Goal: Task Accomplishment & Management: Manage account settings

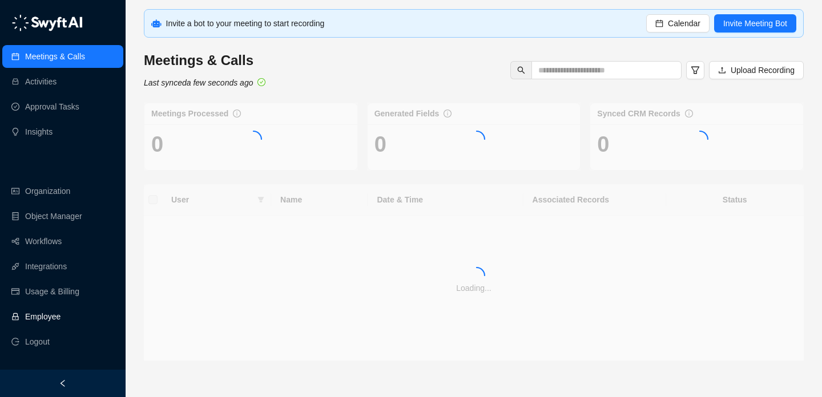
click at [51, 322] on link "Employee" at bounding box center [42, 316] width 35 height 23
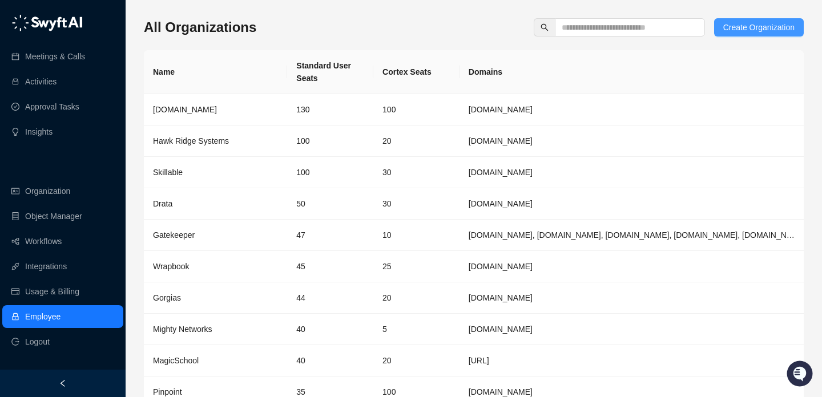
click at [787, 30] on span "Create Organization" at bounding box center [758, 27] width 71 height 13
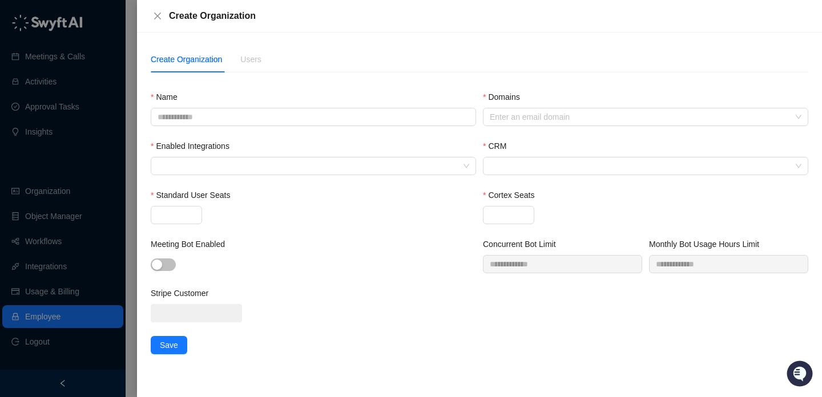
click at [362, 126] on div "Name" at bounding box center [313, 115] width 332 height 49
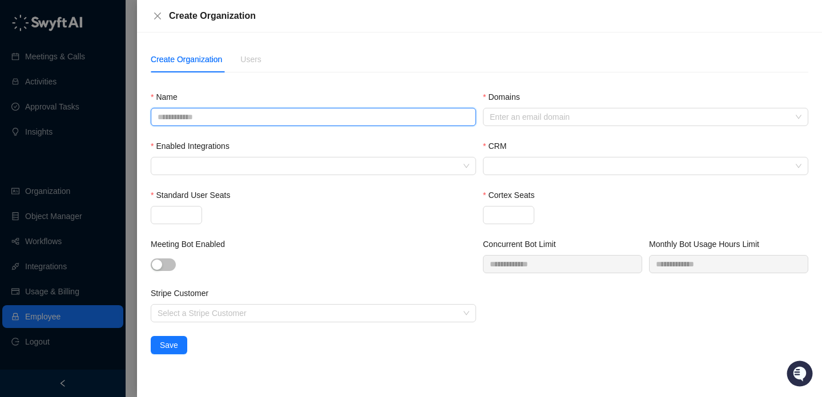
click at [362, 123] on input "Name" at bounding box center [313, 117] width 325 height 18
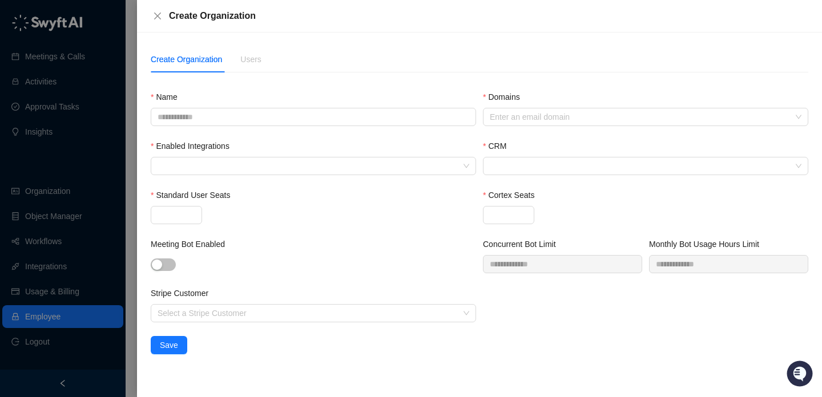
click at [156, 24] on div "Create Organization" at bounding box center [479, 16] width 685 height 33
click at [157, 11] on button "Close" at bounding box center [158, 16] width 14 height 14
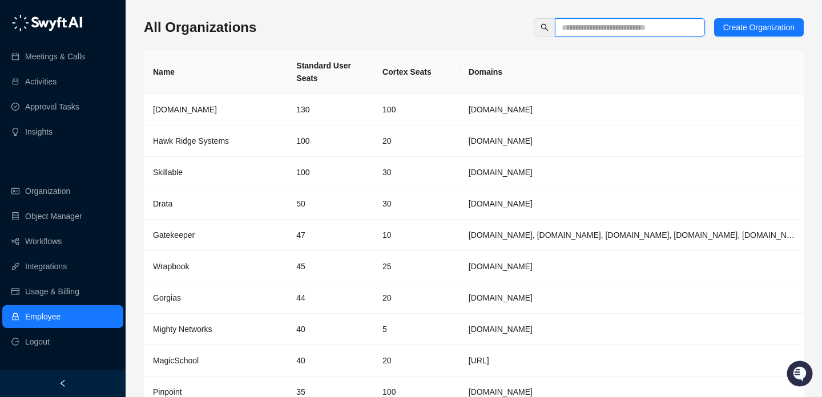
click at [613, 22] on input "text" at bounding box center [624, 27] width 127 height 13
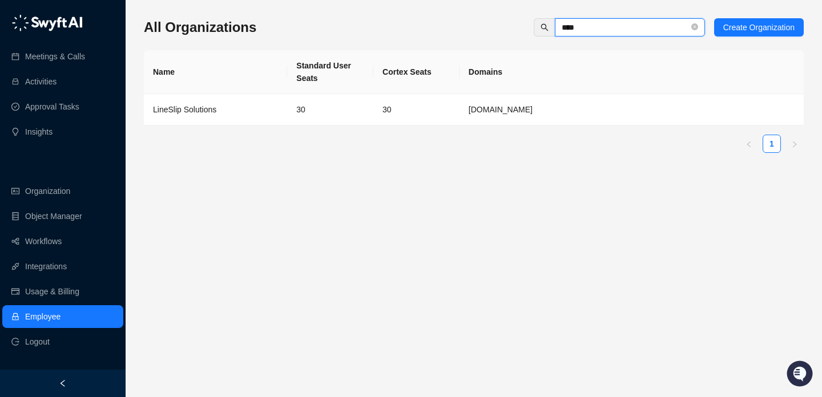
type input "****"
click at [552, 128] on div "Name Standard User Seats Cortex Seats Domains LineSlip Solutions 30 30 lineslip…" at bounding box center [474, 101] width 660 height 103
click at [555, 114] on td "lineslipsolutions.com" at bounding box center [631, 109] width 344 height 31
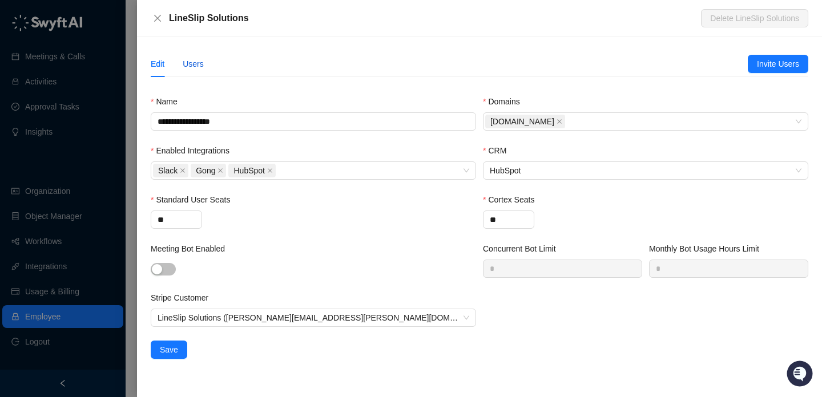
click at [192, 63] on div "Users" at bounding box center [193, 64] width 21 height 13
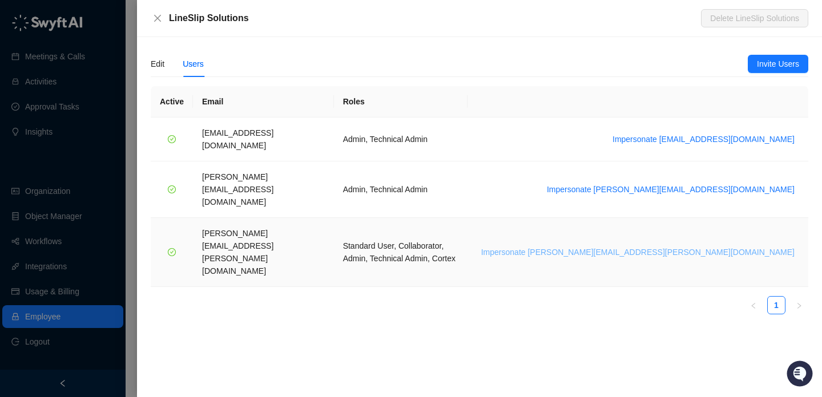
click at [688, 246] on span "Impersonate tom.tracey@lineslipsolutions.com" at bounding box center [637, 252] width 313 height 13
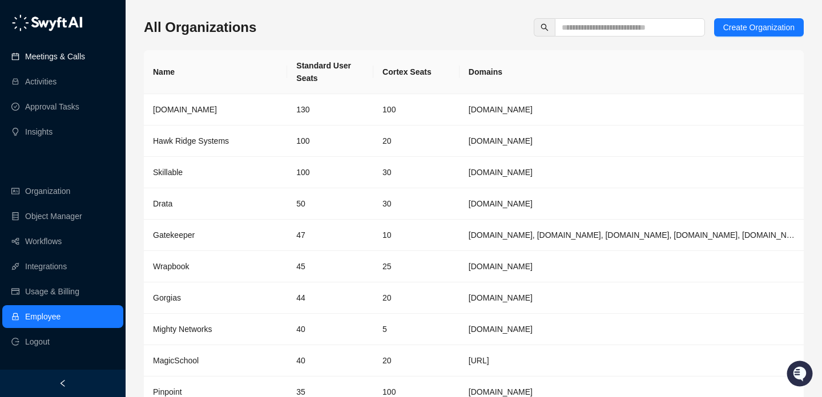
click at [71, 45] on link "Meetings & Calls" at bounding box center [55, 56] width 60 height 23
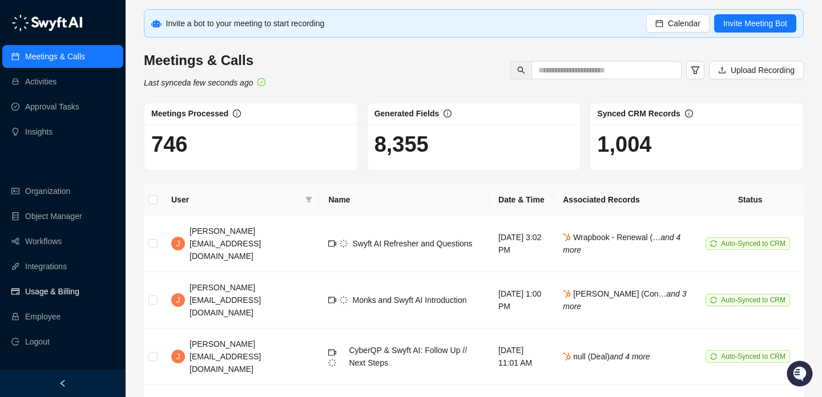
click at [73, 293] on link "Usage & Billing" at bounding box center [52, 291] width 54 height 23
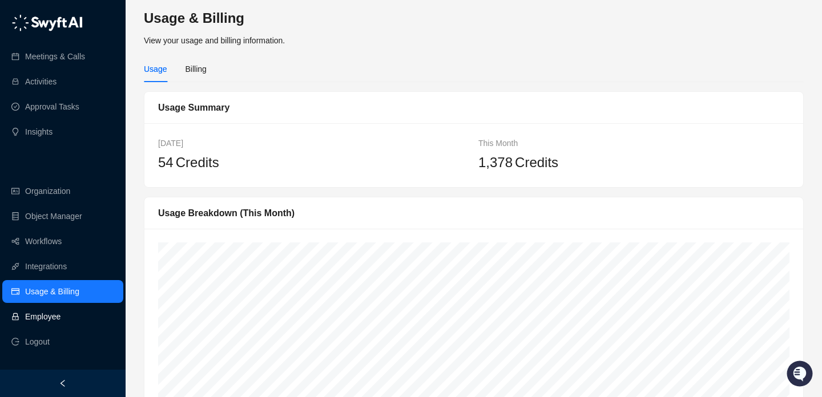
click at [60, 325] on link "Employee" at bounding box center [42, 316] width 35 height 23
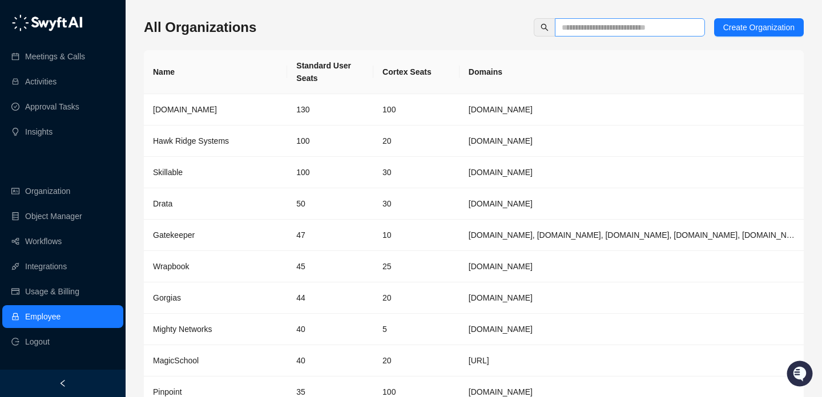
click at [628, 34] on span at bounding box center [630, 27] width 150 height 18
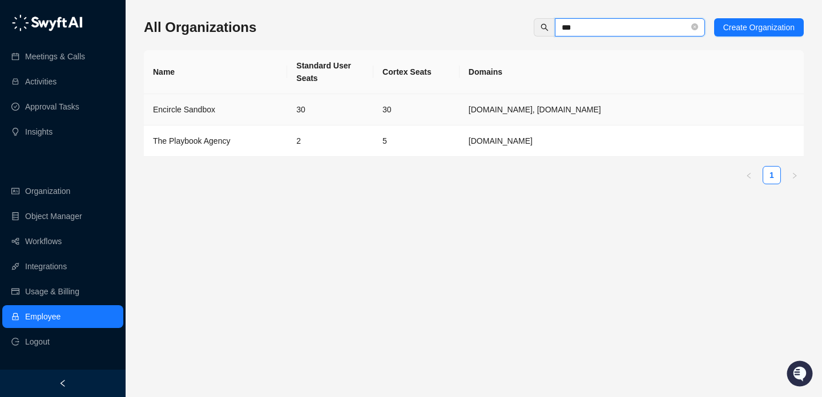
type input "***"
click at [328, 108] on td "30" at bounding box center [330, 109] width 86 height 31
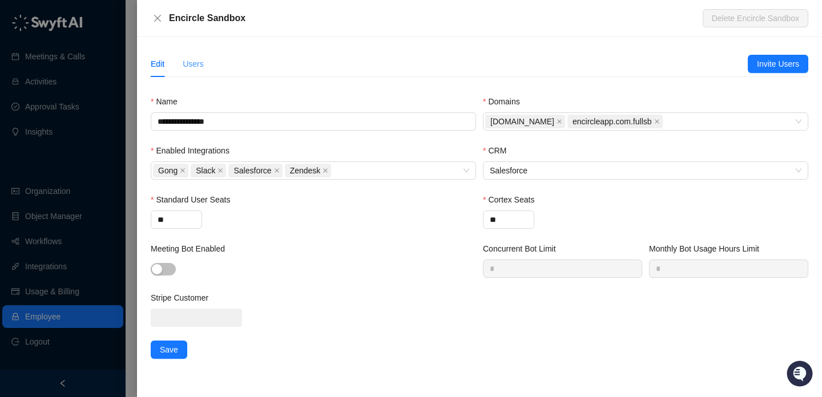
click at [188, 55] on div "Users" at bounding box center [193, 64] width 21 height 26
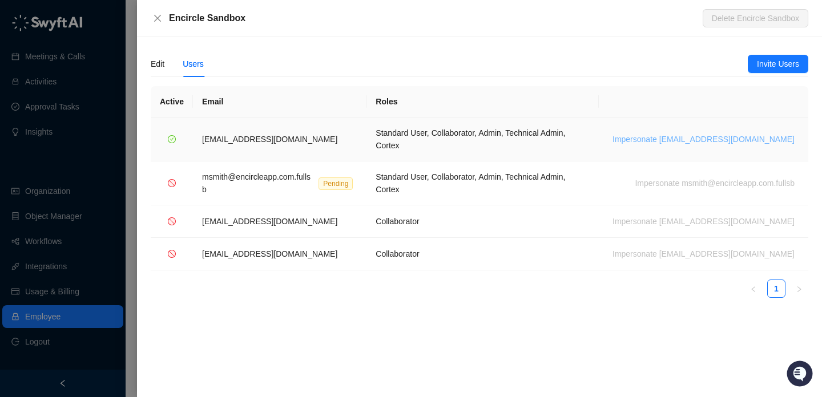
click at [673, 133] on span "Impersonate msmith@encircleapp.com" at bounding box center [703, 139] width 182 height 13
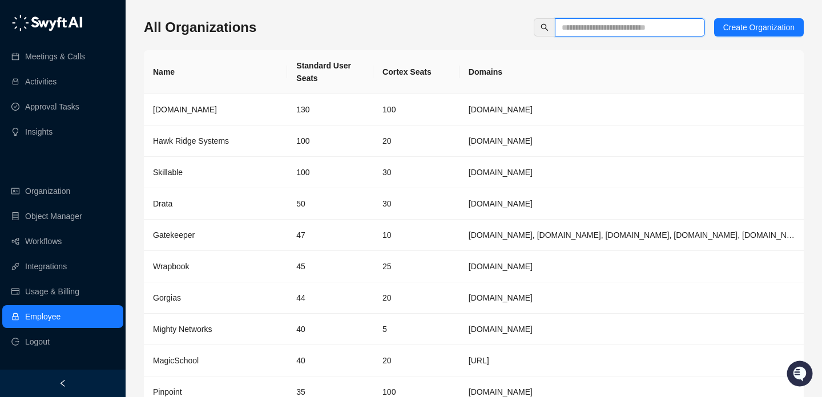
click at [561, 22] on input "text" at bounding box center [624, 27] width 127 height 13
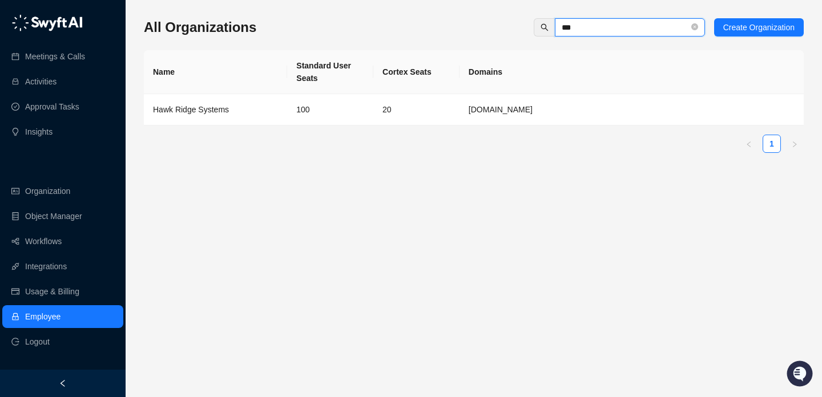
type input "***"
click at [299, 99] on td "100" at bounding box center [330, 109] width 86 height 31
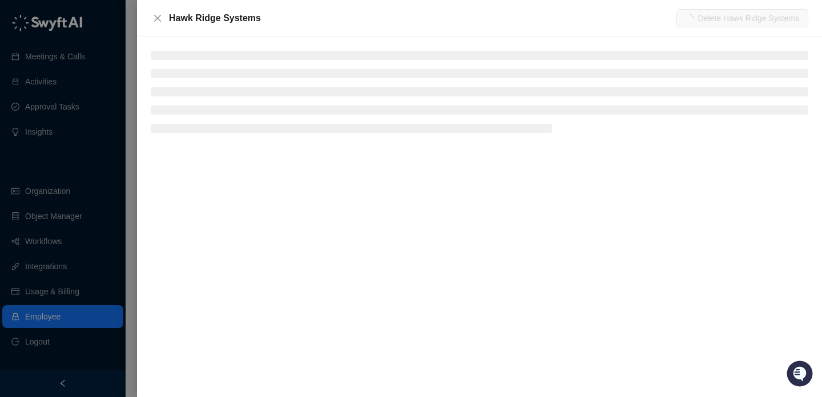
click at [211, 64] on ul at bounding box center [479, 92] width 657 height 82
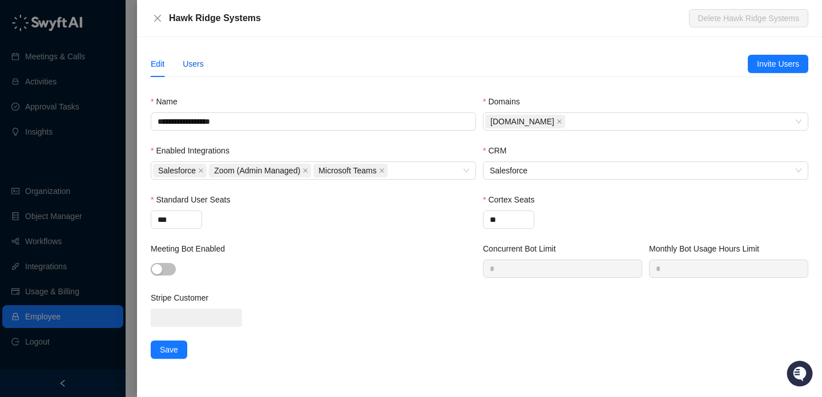
click at [204, 68] on div "Users" at bounding box center [193, 64] width 21 height 13
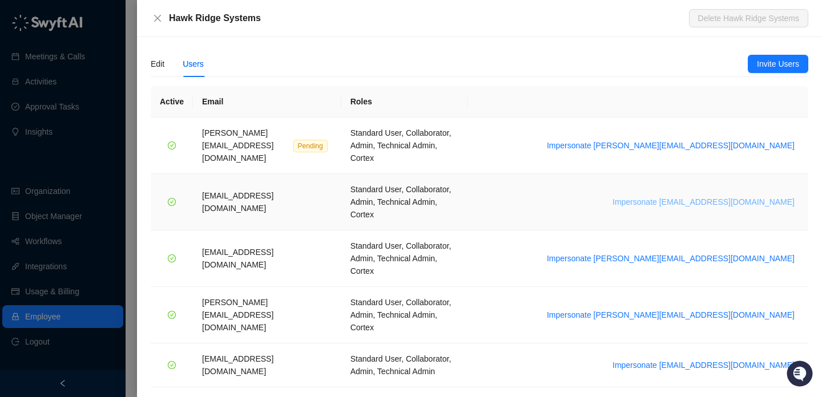
click at [698, 196] on span "Impersonate daoudl@hawkridgesys.com" at bounding box center [703, 202] width 182 height 13
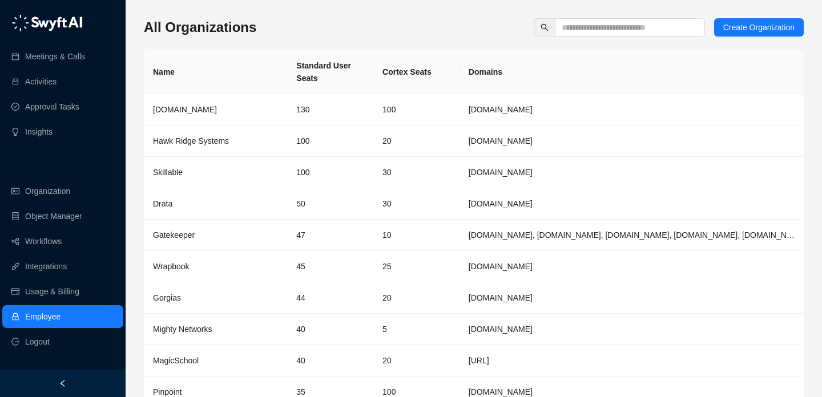
click at [649, 15] on div "All Organizations Create Organization Name Standard User Seats Cortex Seats Dom…" at bounding box center [474, 226] width 660 height 435
click at [650, 16] on div "All Organizations Create Organization Name Standard User Seats Cortex Seats Dom…" at bounding box center [474, 226] width 660 height 435
click at [651, 33] on input "text" at bounding box center [624, 27] width 127 height 13
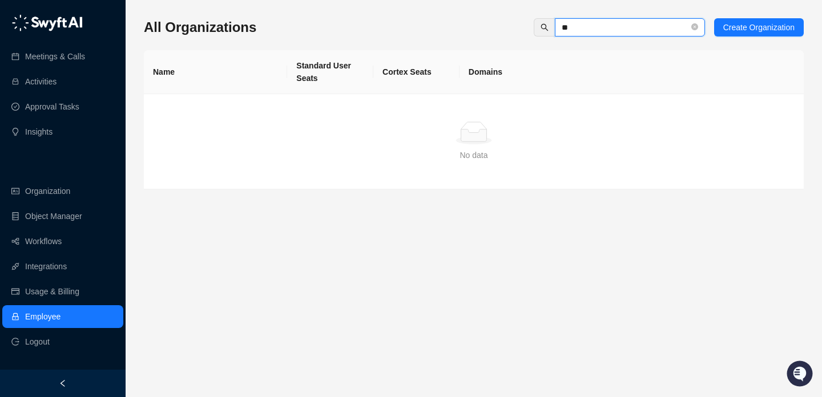
type input "*"
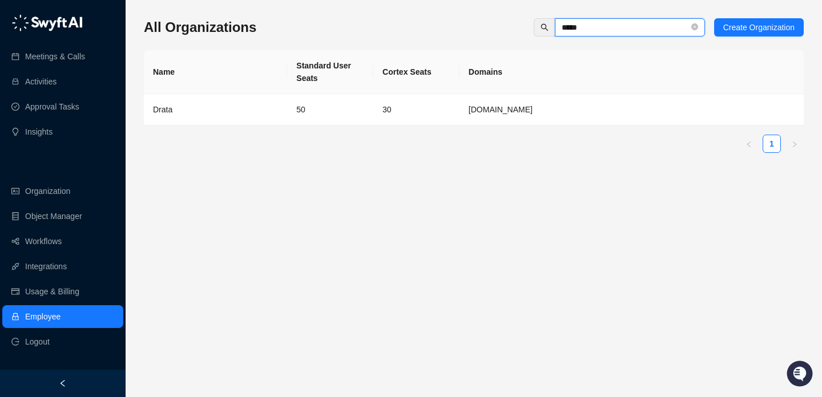
type input "*****"
click at [460, 120] on td "[DOMAIN_NAME]" at bounding box center [631, 109] width 344 height 31
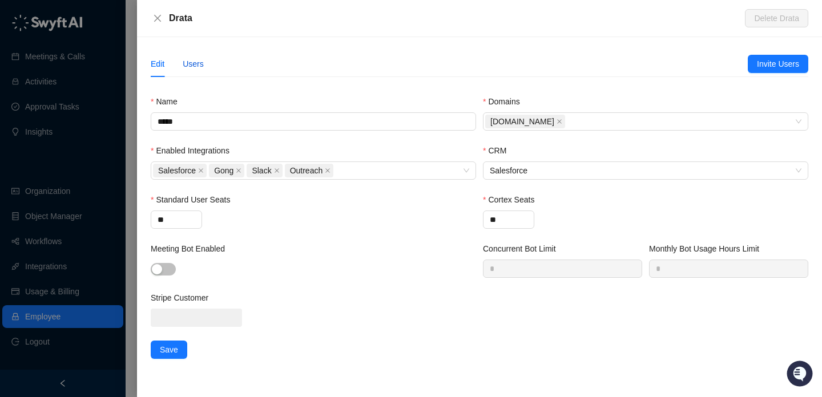
click at [197, 64] on div "Users" at bounding box center [193, 64] width 21 height 13
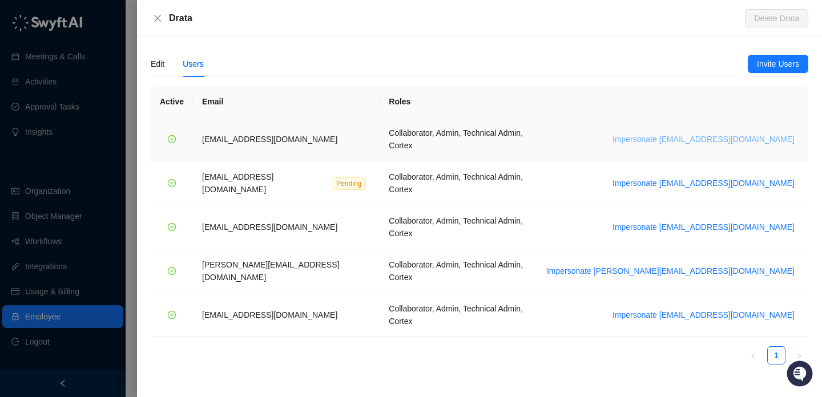
click at [682, 134] on span "Impersonate bradchrisakis@drata.com" at bounding box center [703, 139] width 182 height 13
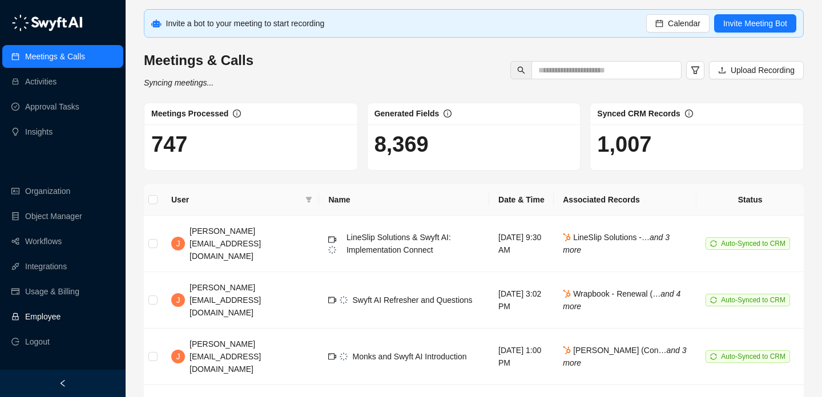
click at [42, 317] on link "Employee" at bounding box center [42, 316] width 35 height 23
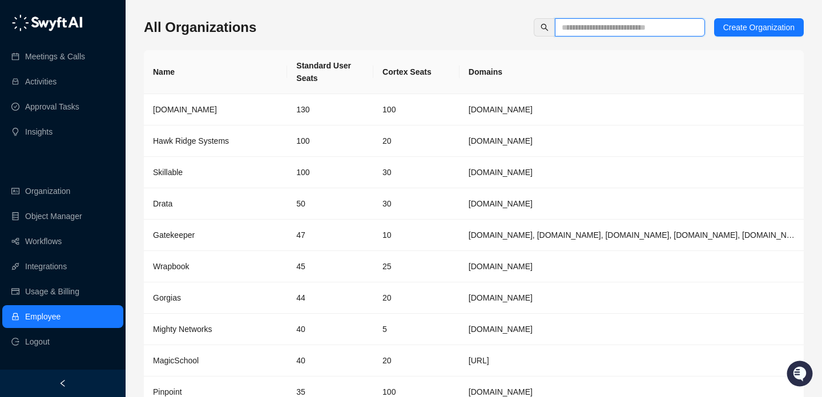
click at [617, 22] on input "text" at bounding box center [624, 27] width 127 height 13
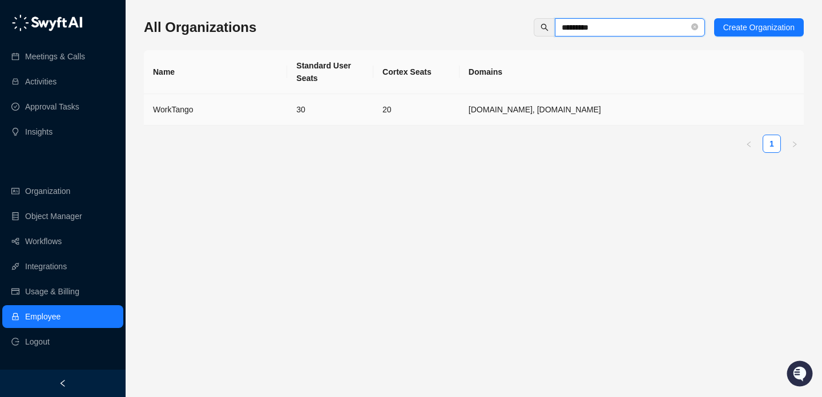
type input "*********"
click at [341, 122] on td "30" at bounding box center [330, 109] width 86 height 31
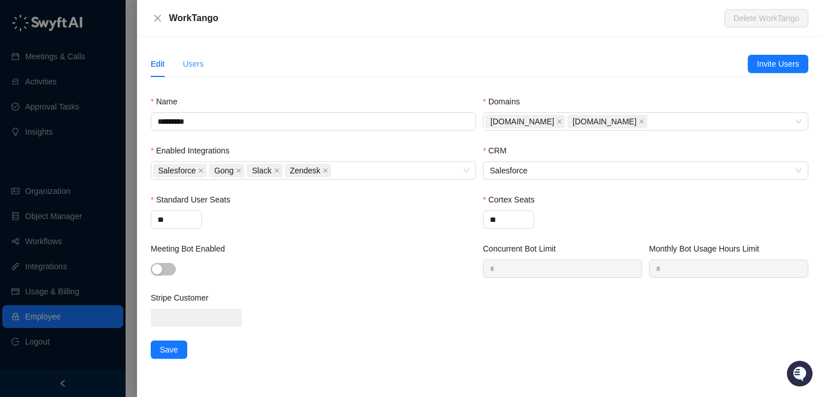
click at [189, 54] on div "Users" at bounding box center [193, 64] width 21 height 26
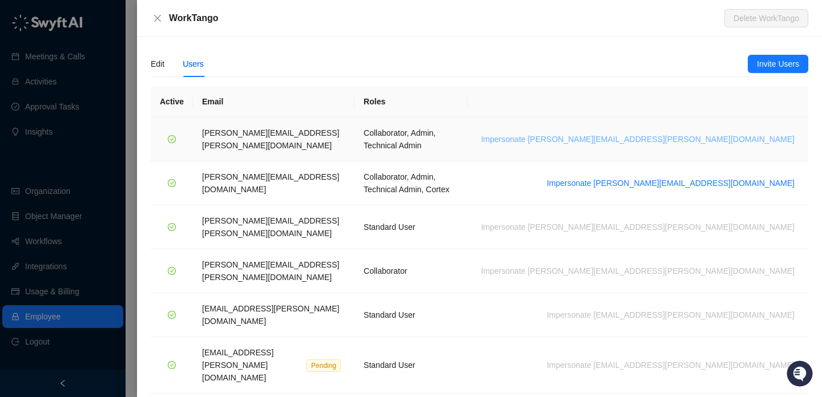
click at [775, 133] on span "Impersonate [PERSON_NAME][EMAIL_ADDRESS][PERSON_NAME][DOMAIN_NAME]" at bounding box center [637, 139] width 313 height 13
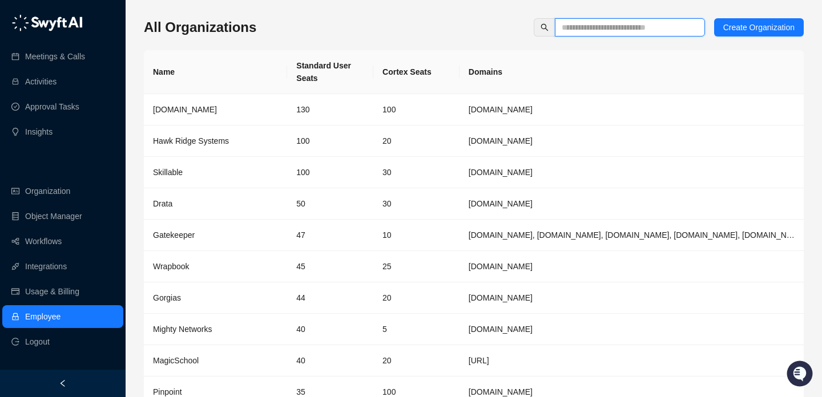
click at [579, 27] on input "text" at bounding box center [624, 27] width 127 height 13
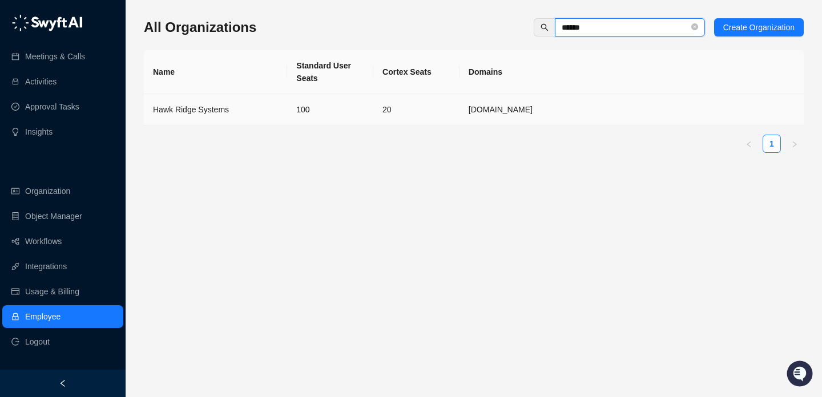
type input "******"
click at [402, 108] on td "20" at bounding box center [416, 109] width 86 height 31
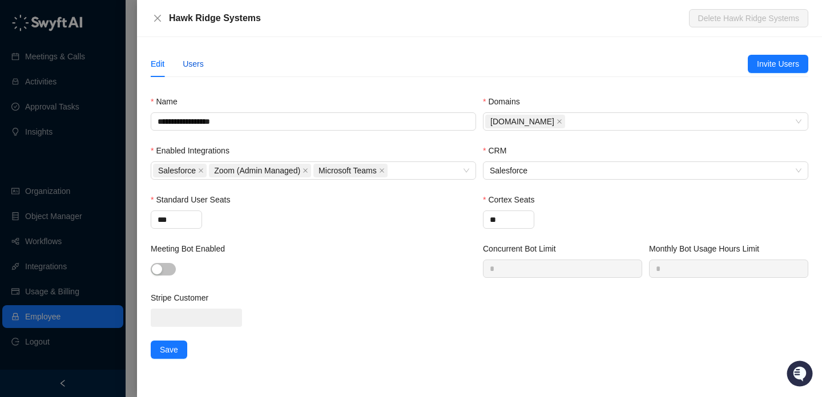
click at [191, 65] on div "Users" at bounding box center [193, 64] width 21 height 13
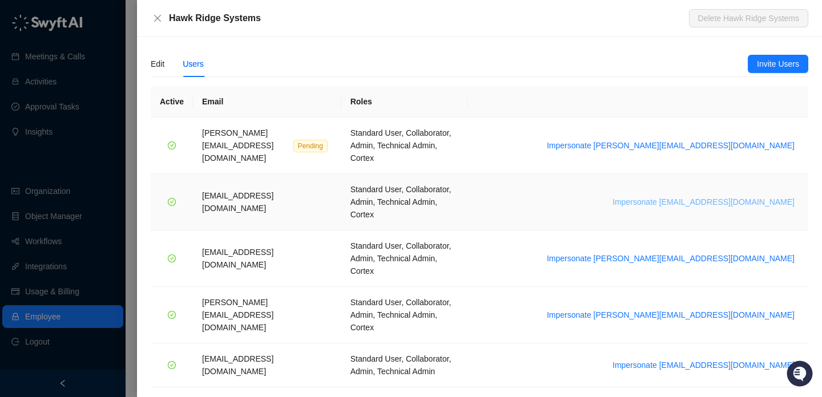
click at [731, 196] on span "Impersonate daoudl@hawkridgesys.com" at bounding box center [703, 202] width 182 height 13
